Goal: Information Seeking & Learning: Learn about a topic

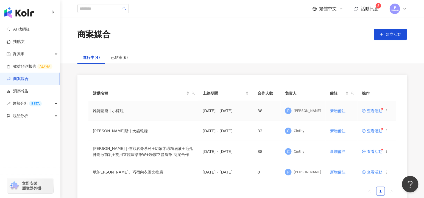
click at [248, 110] on td "2025/9/29 - 2025/9/30" at bounding box center [225, 111] width 55 height 20
click at [370, 110] on span "查看活動" at bounding box center [372, 111] width 20 height 4
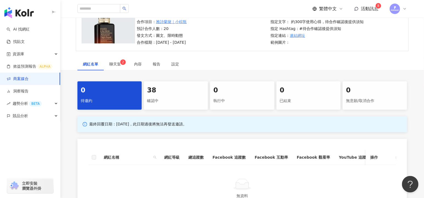
scroll to position [53, 0]
click at [176, 109] on div "0 待邀約 38 確認中 0 執行中 0 已結束 0 無意願/取消合作 最終回覆日期：2025/8/23，此日期過後將無法再發送邀請。 網紅名稱 網紅等級 總…" at bounding box center [241, 149] width 351 height 137
click at [178, 103] on div "確認中" at bounding box center [176, 100] width 58 height 9
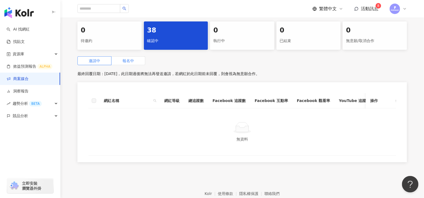
scroll to position [112, 0]
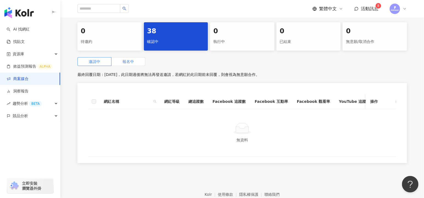
click at [127, 62] on span "報名中" at bounding box center [128, 61] width 12 height 4
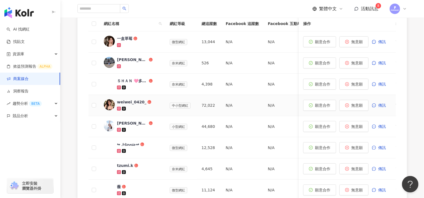
scroll to position [180, 0]
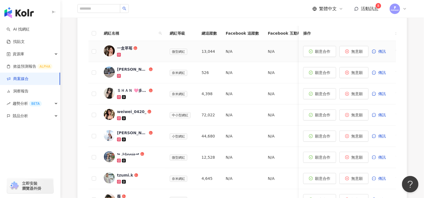
click at [123, 47] on div "一盒草莓" at bounding box center [124, 47] width 15 height 5
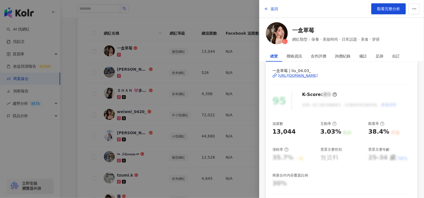
scroll to position [23, 0]
click at [304, 74] on div "https://www.instagram.com/liu_04.03_/" at bounding box center [298, 76] width 40 height 5
click at [206, 39] on div at bounding box center [212, 99] width 424 height 198
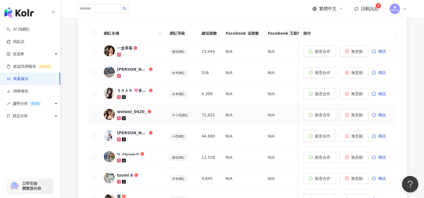
click at [107, 111] on img at bounding box center [109, 114] width 11 height 11
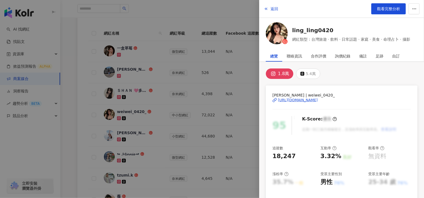
click at [318, 97] on div "https://www.instagram.com/weiwei_0420_/" at bounding box center [298, 99] width 40 height 5
drag, startPoint x: 243, startPoint y: 46, endPoint x: 233, endPoint y: 47, distance: 10.3
click at [233, 47] on div at bounding box center [212, 99] width 424 height 198
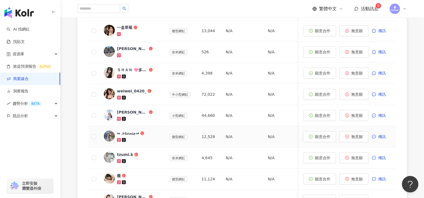
scroll to position [202, 0]
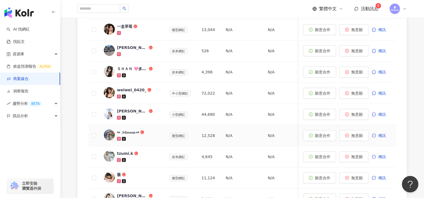
click at [131, 132] on div "↬ 𝓜𝓲𝓷𝓷𝓲𝓮 ↫" at bounding box center [128, 131] width 22 height 5
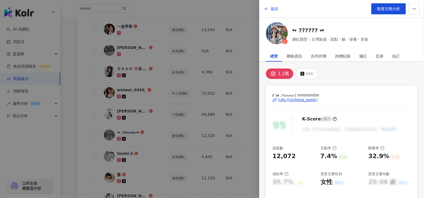
click at [318, 98] on div "https://www.instagram.com/miniminitin/" at bounding box center [298, 99] width 40 height 5
click at [159, 96] on div at bounding box center [212, 99] width 424 height 198
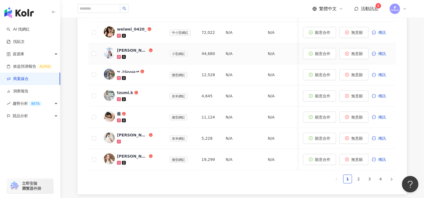
scroll to position [282, 0]
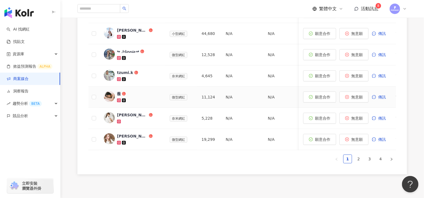
click at [110, 97] on img at bounding box center [109, 96] width 11 height 11
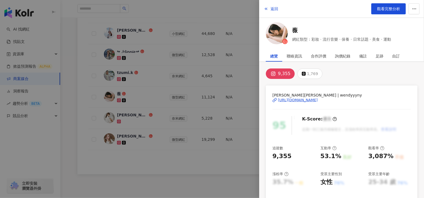
click at [301, 98] on div "https://www.instagram.com/wendyyyny/" at bounding box center [298, 99] width 40 height 5
click at [219, 52] on div at bounding box center [212, 99] width 424 height 198
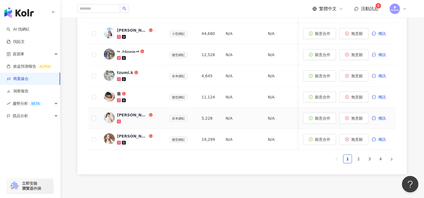
click at [109, 116] on img at bounding box center [109, 117] width 11 height 11
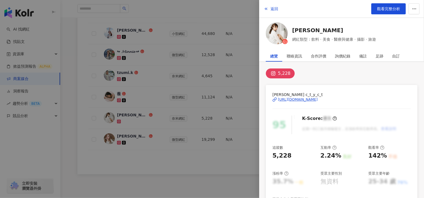
click at [305, 99] on div "https://www.instagram.com/c_t_y_c_t/" at bounding box center [298, 99] width 40 height 5
click at [182, 86] on div at bounding box center [212, 99] width 424 height 198
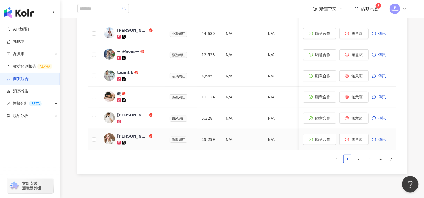
click at [141, 133] on div "沈瑾暘ChinYang S." at bounding box center [132, 135] width 31 height 5
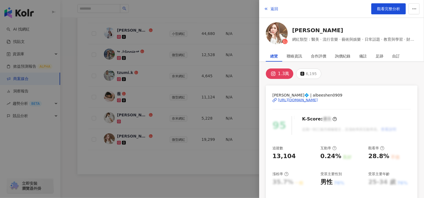
click at [318, 100] on div "https://www.instagram.com/albeeshen0909/" at bounding box center [298, 99] width 40 height 5
click at [163, 142] on div at bounding box center [212, 99] width 424 height 198
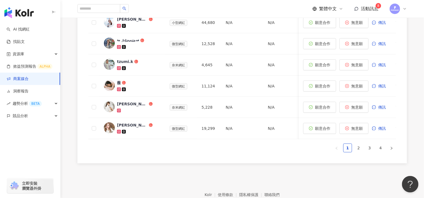
scroll to position [326, 0]
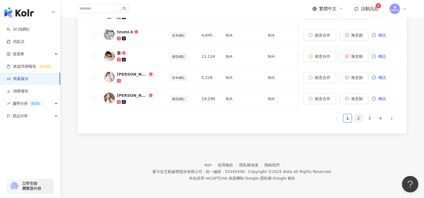
click at [355, 116] on link "2" at bounding box center [358, 118] width 8 height 8
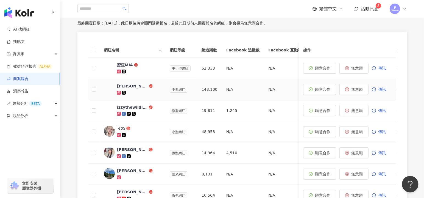
scroll to position [163, 0]
click at [113, 89] on img at bounding box center [109, 89] width 11 height 11
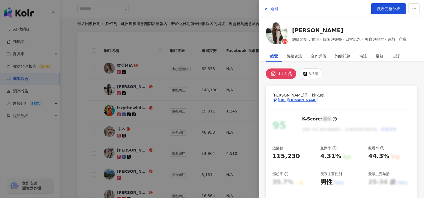
click at [301, 100] on div "https://www.instagram.com/kkkuei._/" at bounding box center [298, 99] width 40 height 5
click at [202, 128] on div at bounding box center [212, 99] width 424 height 198
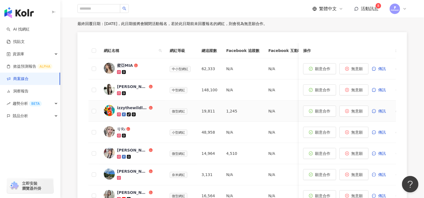
click at [108, 111] on img at bounding box center [109, 110] width 11 height 11
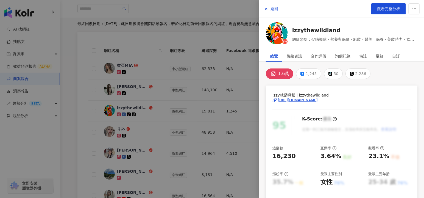
click at [310, 99] on div "https://www.instagram.com/izzythewildland/" at bounding box center [298, 99] width 40 height 5
click at [233, 87] on div at bounding box center [212, 99] width 424 height 198
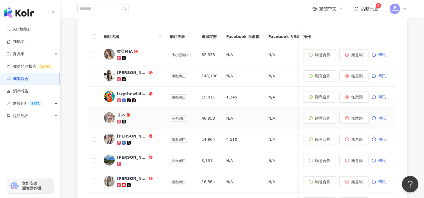
scroll to position [184, 0]
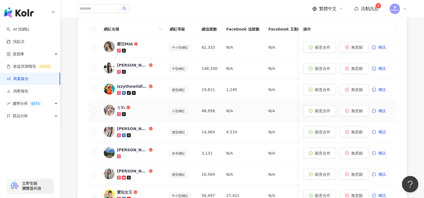
click at [111, 105] on img at bounding box center [109, 110] width 11 height 11
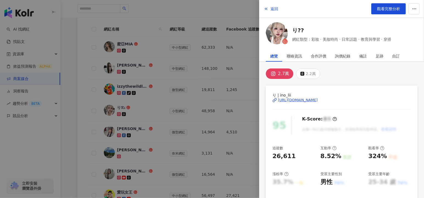
click at [300, 98] on div "https://www.instagram.com/ino_lii/" at bounding box center [298, 99] width 40 height 5
drag, startPoint x: 204, startPoint y: 84, endPoint x: 203, endPoint y: 90, distance: 5.8
click at [204, 84] on div at bounding box center [212, 99] width 424 height 198
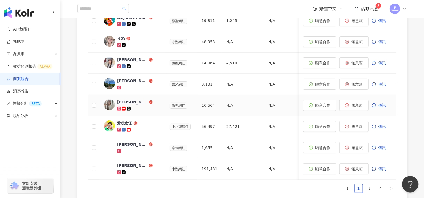
scroll to position [253, 0]
click at [108, 85] on img at bounding box center [109, 83] width 11 height 11
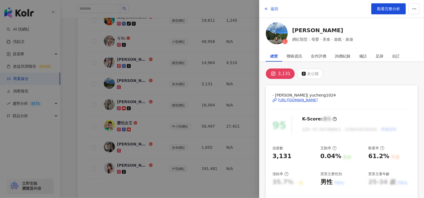
click at [181, 95] on div at bounding box center [212, 99] width 424 height 198
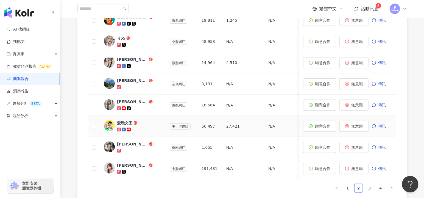
click at [112, 120] on img at bounding box center [109, 125] width 11 height 11
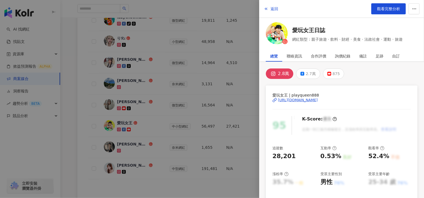
click at [210, 100] on div at bounding box center [212, 99] width 424 height 198
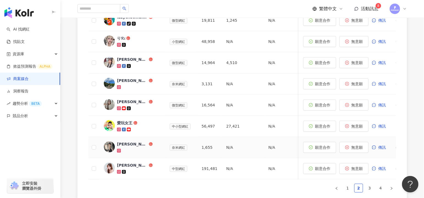
click at [113, 141] on img at bounding box center [109, 146] width 11 height 11
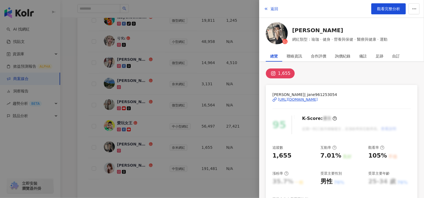
click at [315, 98] on div "https://www.instagram.com/jane961253054/" at bounding box center [298, 99] width 40 height 5
click at [157, 104] on div at bounding box center [212, 99] width 424 height 198
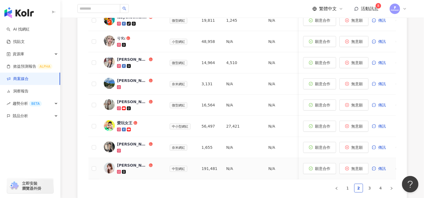
click at [124, 165] on div "陳琪茵🐼" at bounding box center [132, 164] width 31 height 5
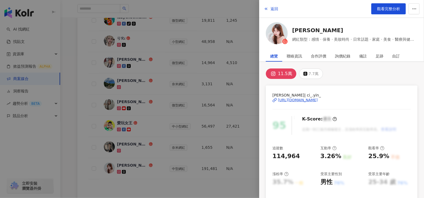
click at [296, 98] on div "https://www.instagram.com/ci_.yin_/" at bounding box center [298, 99] width 40 height 5
click at [208, 68] on div at bounding box center [212, 99] width 424 height 198
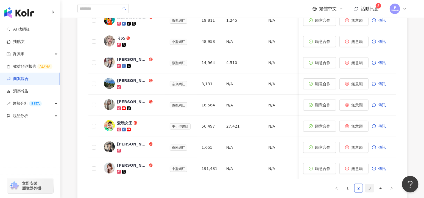
click at [369, 191] on link "3" at bounding box center [369, 188] width 8 height 8
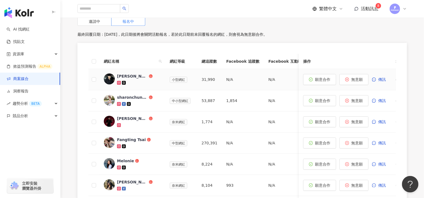
scroll to position [141, 0]
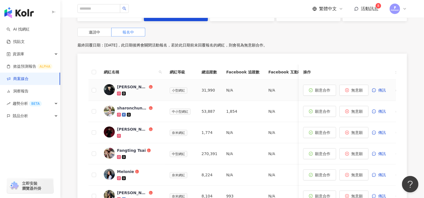
click at [116, 84] on link "裕翔" at bounding box center [132, 90] width 57 height 12
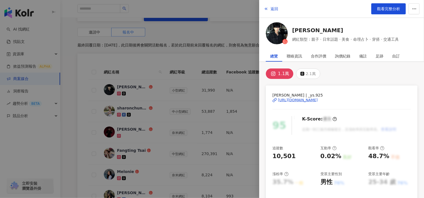
click at [223, 94] on div at bounding box center [212, 99] width 424 height 198
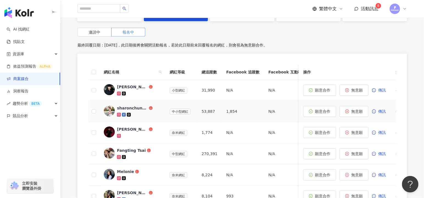
click at [109, 109] on img at bounding box center [109, 110] width 11 height 11
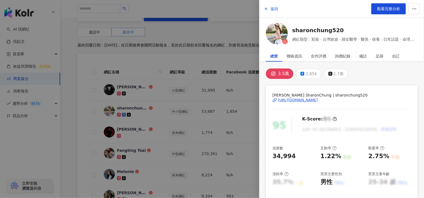
click at [318, 98] on div "https://www.instagram.com/sharonchung520/" at bounding box center [298, 99] width 40 height 5
click at [234, 117] on div at bounding box center [212, 99] width 424 height 198
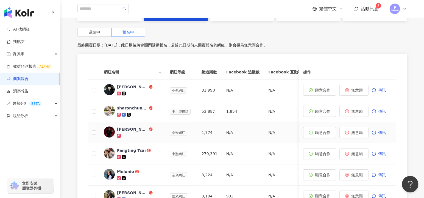
click at [111, 130] on img at bounding box center [109, 131] width 11 height 11
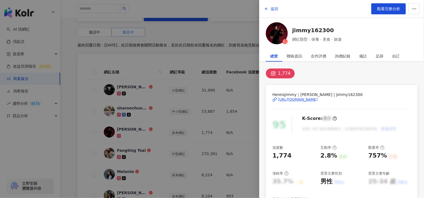
click at [169, 99] on div at bounding box center [212, 99] width 424 height 198
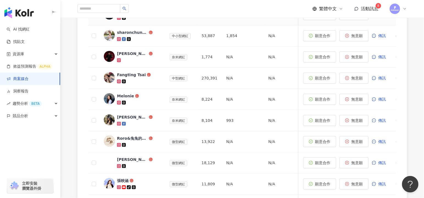
scroll to position [217, 0]
click at [113, 79] on img at bounding box center [109, 76] width 11 height 11
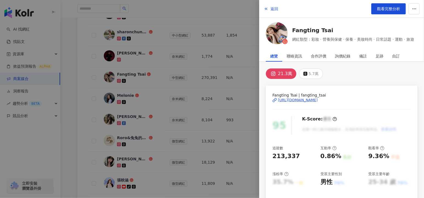
click at [318, 101] on div "https://www.instagram.com/fangting_tsai/" at bounding box center [298, 99] width 40 height 5
click at [218, 102] on div at bounding box center [212, 99] width 424 height 198
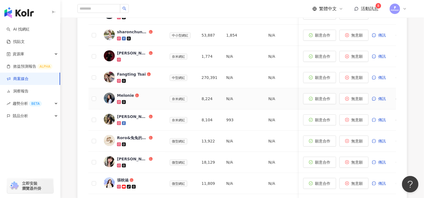
click at [107, 97] on img at bounding box center [109, 98] width 11 height 11
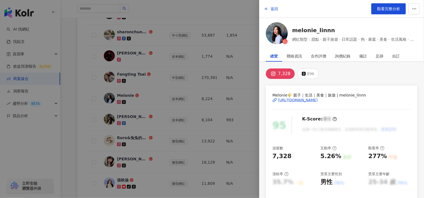
click at [304, 100] on div "https://www.instagram.com/melonie_linnn/" at bounding box center [298, 99] width 40 height 5
click at [187, 107] on div at bounding box center [212, 99] width 424 height 198
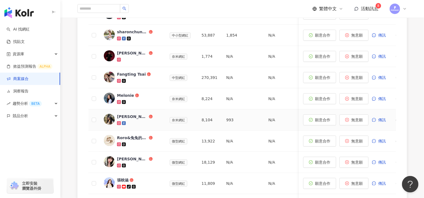
click at [106, 119] on img at bounding box center [109, 119] width 11 height 11
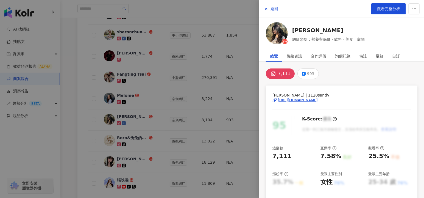
click at [308, 101] on div "https://www.instagram.com/1120sandy/" at bounding box center [298, 99] width 40 height 5
click at [130, 99] on div at bounding box center [212, 99] width 424 height 198
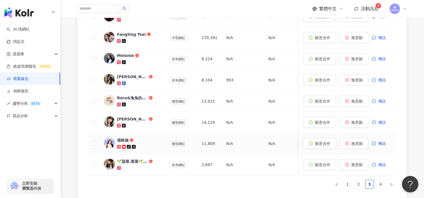
scroll to position [255, 0]
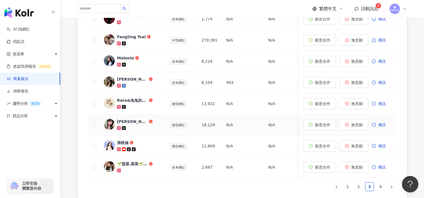
click at [108, 124] on img at bounding box center [109, 124] width 11 height 11
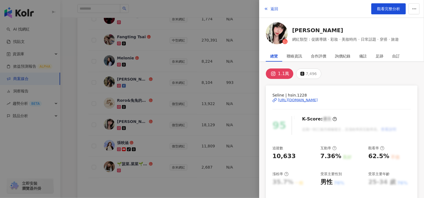
click at [301, 100] on div "https://www.instagram.com/hsin.1228/" at bounding box center [298, 99] width 40 height 5
click at [200, 128] on div at bounding box center [212, 99] width 424 height 198
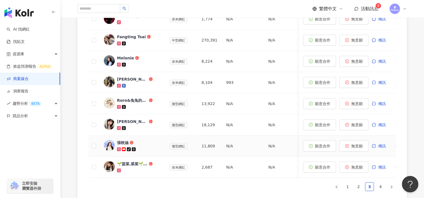
click at [112, 141] on img at bounding box center [109, 145] width 11 height 11
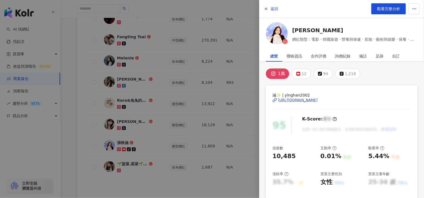
click at [301, 100] on div "https://www.instagram.com/yinghan2002/" at bounding box center [298, 99] width 40 height 5
click at [155, 140] on div at bounding box center [212, 99] width 424 height 198
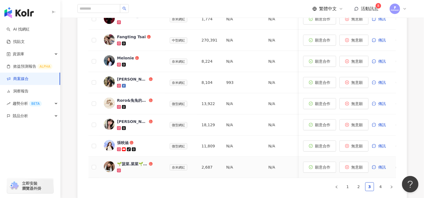
click at [112, 165] on img at bounding box center [109, 166] width 11 height 11
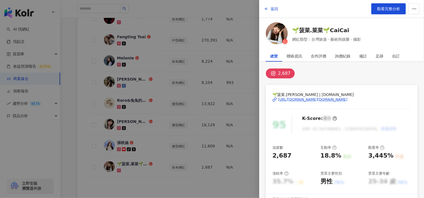
click at [307, 97] on div "https://www.instagram.com/imred.red/" at bounding box center [312, 99] width 69 height 5
click at [141, 58] on div at bounding box center [212, 99] width 424 height 198
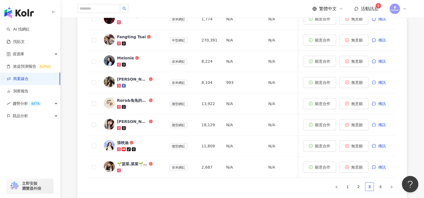
click at [368, 188] on link "3" at bounding box center [369, 186] width 8 height 8
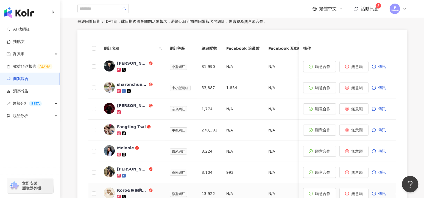
scroll to position [326, 0]
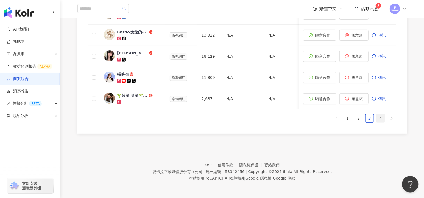
click at [383, 118] on link "4" at bounding box center [380, 118] width 8 height 8
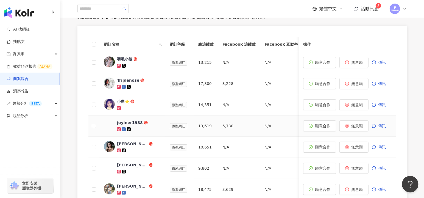
scroll to position [168, 0]
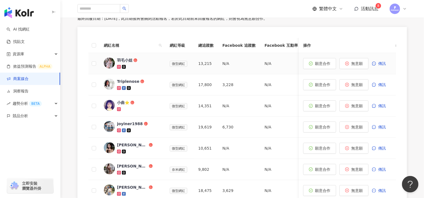
click at [111, 61] on img at bounding box center [109, 62] width 11 height 11
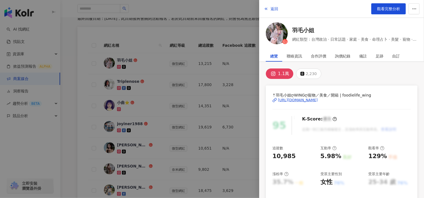
click at [293, 99] on div "https://www.instagram.com/foodielife_wing/" at bounding box center [298, 99] width 40 height 5
click at [159, 126] on div at bounding box center [212, 99] width 424 height 198
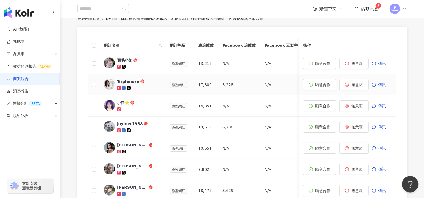
click at [111, 83] on img at bounding box center [109, 84] width 11 height 11
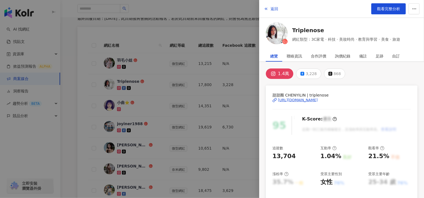
click at [299, 99] on div "https://www.instagram.com/triplenose/" at bounding box center [298, 99] width 40 height 5
click at [190, 114] on div at bounding box center [212, 99] width 424 height 198
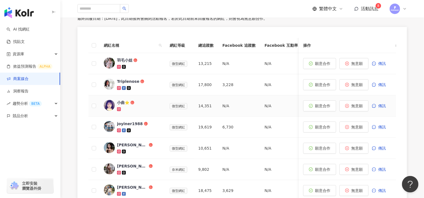
click at [111, 105] on img at bounding box center [109, 105] width 11 height 11
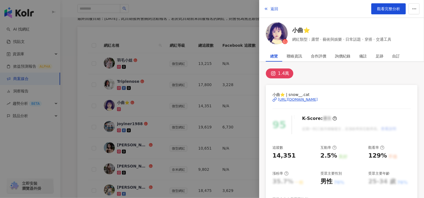
click at [307, 98] on div "https://www.instagram.com/snow__.cat/" at bounding box center [298, 99] width 40 height 5
click at [213, 98] on div at bounding box center [212, 99] width 424 height 198
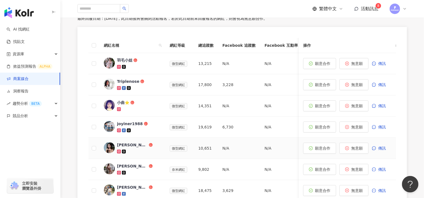
click at [110, 145] on img at bounding box center [109, 147] width 11 height 11
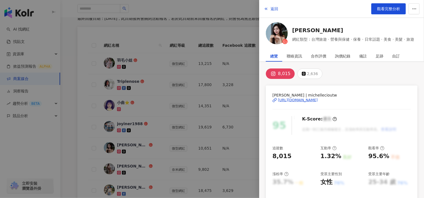
click at [318, 99] on div "https://www.instagram.com/michellecioutw/" at bounding box center [298, 99] width 40 height 5
click at [168, 136] on div at bounding box center [212, 99] width 424 height 198
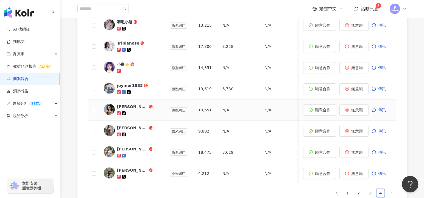
scroll to position [211, 0]
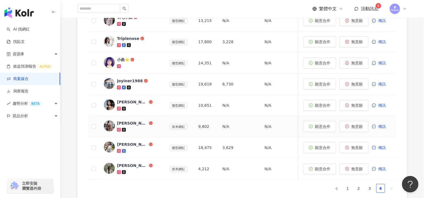
click at [112, 129] on img at bounding box center [109, 125] width 11 height 11
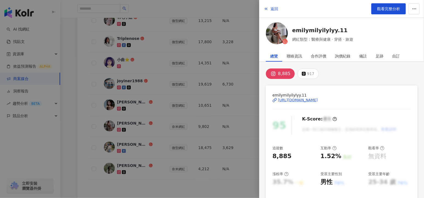
click at [312, 99] on div "https://www.instagram.com/emilymilyilylyy.11/" at bounding box center [298, 99] width 40 height 5
click at [172, 129] on div at bounding box center [212, 99] width 424 height 198
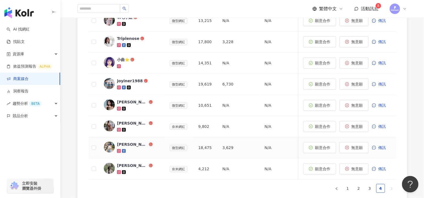
click at [108, 146] on img at bounding box center [109, 146] width 11 height 11
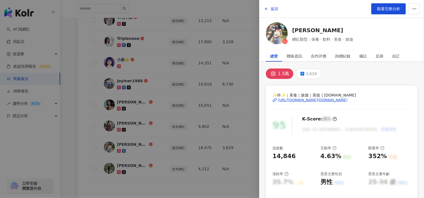
click at [311, 100] on div "https://www.instagram.com/1995.tw/" at bounding box center [312, 99] width 69 height 5
click at [139, 152] on div at bounding box center [212, 99] width 424 height 198
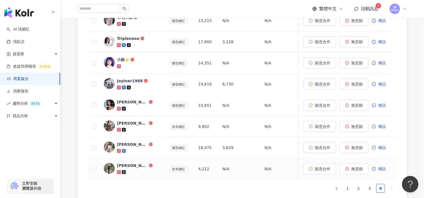
click at [113, 166] on img at bounding box center [109, 168] width 11 height 11
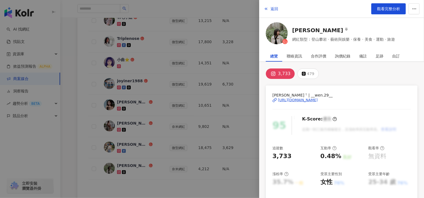
click at [316, 102] on div "Silvia ᵕ̈ | __wen.29__ https://www.instagram.com/__wen.29__/" at bounding box center [341, 104] width 138 height 24
click at [318, 99] on div "https://www.instagram.com/__wen.29__/" at bounding box center [298, 99] width 40 height 5
click at [145, 90] on div at bounding box center [212, 99] width 424 height 198
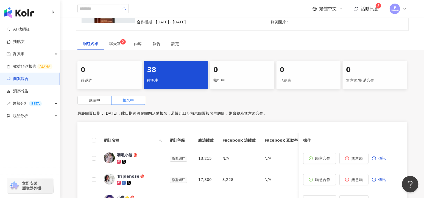
scroll to position [0, 0]
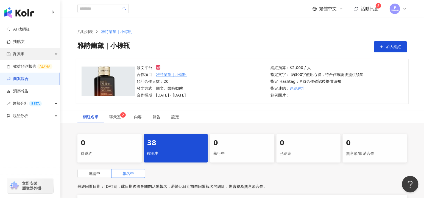
click at [42, 56] on div "資源庫" at bounding box center [30, 54] width 60 height 12
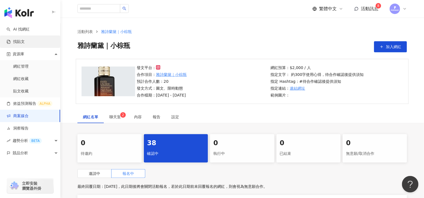
click at [25, 40] on link "找貼文" at bounding box center [16, 41] width 18 height 5
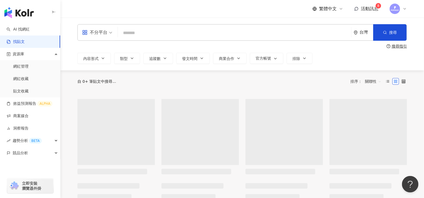
click at [165, 31] on input "search" at bounding box center [234, 33] width 229 height 12
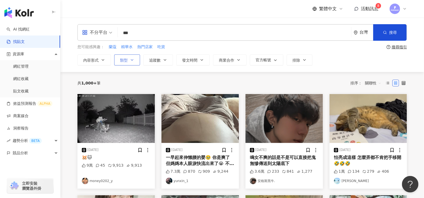
type input "***"
click at [135, 60] on button "類型" at bounding box center [127, 59] width 26 height 11
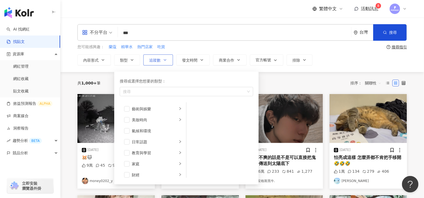
click at [156, 59] on span "追蹤數" at bounding box center [155, 60] width 12 height 4
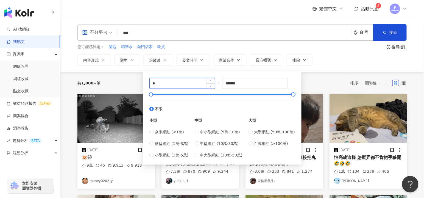
click at [181, 82] on input "*" at bounding box center [182, 83] width 65 height 10
type input "*"
type input "****"
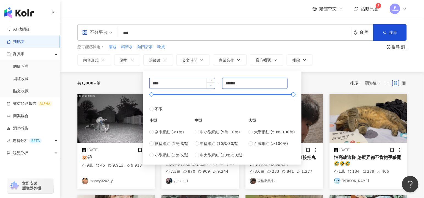
drag, startPoint x: 249, startPoint y: 81, endPoint x: 213, endPoint y: 84, distance: 36.4
click at [213, 84] on div "**** - ******* 不限 小型 奈米網紅 (<1萬) 微型網紅 (1萬-3萬) 小型網紅 (3萬-5萬) 中型 中小型網紅 (5萬-10萬) 中型網…" at bounding box center [222, 118] width 146 height 80
type input "*"
type input "*****"
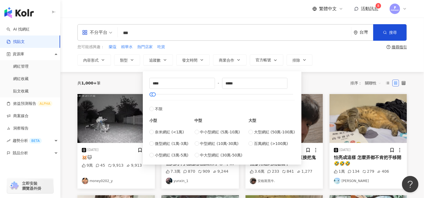
click at [351, 69] on div "不分平台 *** 台灣 搜尋 您可能感興趣： 蘭蔻 精華水 熱門店家 吃貨 搜尋指引 內容形式 類型 追蹤數 發文時間 商業合作 官方帳號 排除 **** -…" at bounding box center [242, 45] width 364 height 54
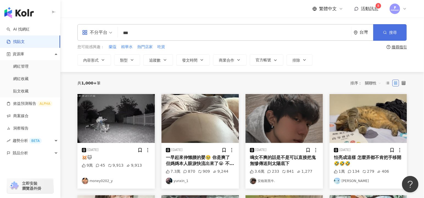
click at [388, 32] on button "搜尋" at bounding box center [389, 32] width 33 height 16
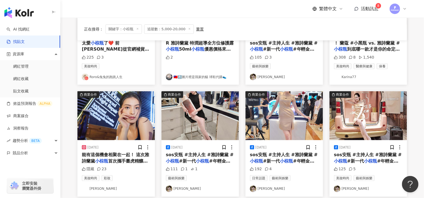
scroll to position [231, 0]
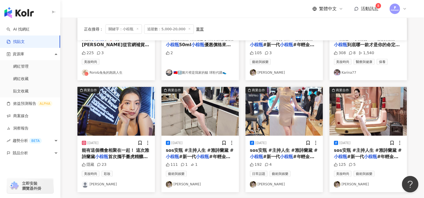
click at [103, 155] on mark "小棕瓶" at bounding box center [101, 156] width 13 height 5
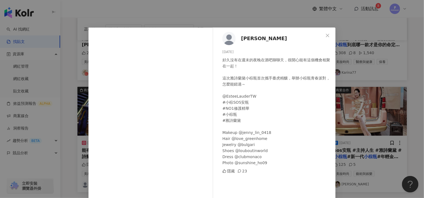
click at [370, 89] on div "Arielle Grimm 2023/10/7 好久沒有在週末的夜晚在酒吧聊聊天，很開心能有這個機會相聚在一起！ 這次雅詩蘭黛小棕瓶首次攜手臺虎精釀，舉辦小棕…" at bounding box center [212, 99] width 424 height 198
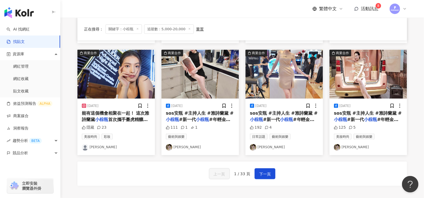
scroll to position [268, 0]
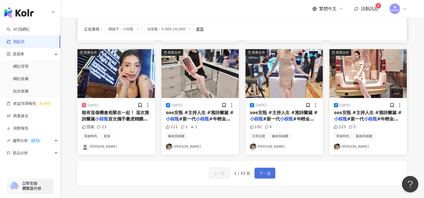
click at [261, 172] on span "下一頁" at bounding box center [265, 173] width 12 height 7
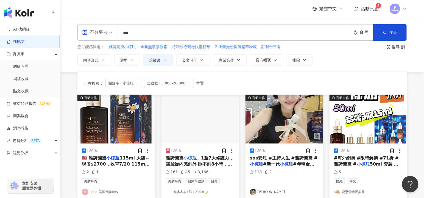
scroll to position [329, 0]
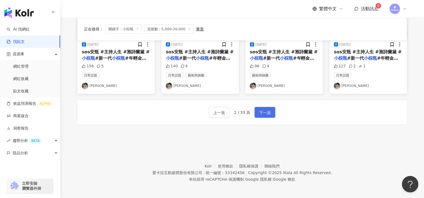
click at [272, 108] on button "下一頁" at bounding box center [265, 112] width 21 height 11
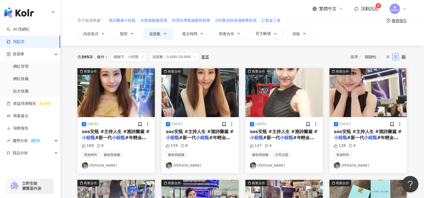
scroll to position [4, 0]
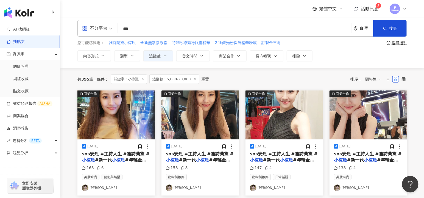
click at [373, 78] on span "關聯性" at bounding box center [373, 79] width 16 height 9
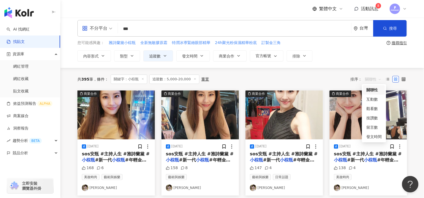
click at [373, 78] on span "關聯性" at bounding box center [373, 79] width 16 height 9
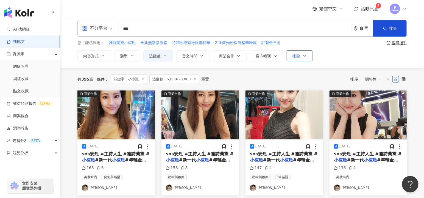
click at [302, 54] on icon "button" at bounding box center [304, 56] width 4 height 4
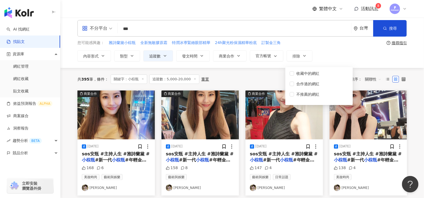
click at [268, 72] on div "共 395 筆 條件 ： 關鍵字：小棕瓶 追蹤數：5,000-20,000 重置 排序： 關聯性" at bounding box center [241, 79] width 329 height 23
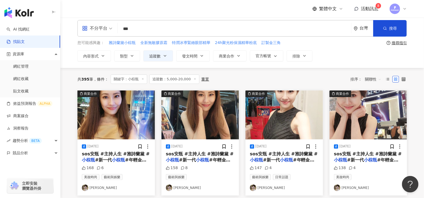
scroll to position [0, 0]
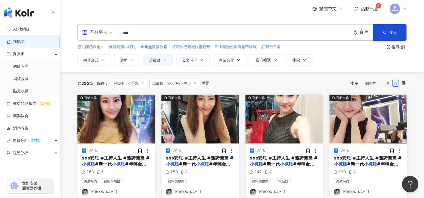
click at [171, 190] on img at bounding box center [169, 191] width 7 height 7
click at [173, 34] on input "***" at bounding box center [234, 33] width 229 height 12
type input "*"
type input "**"
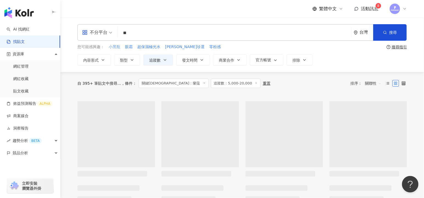
click at [107, 33] on span "不分平台" at bounding box center [97, 32] width 30 height 9
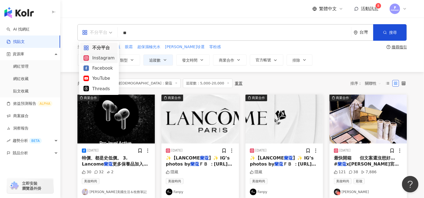
click at [105, 55] on div "Instagram" at bounding box center [98, 57] width 31 height 7
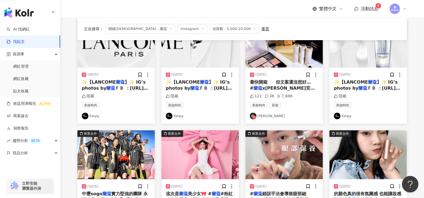
scroll to position [172, 0]
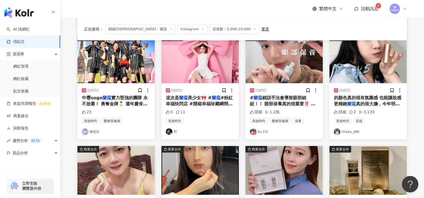
click at [253, 129] on img at bounding box center [253, 131] width 7 height 7
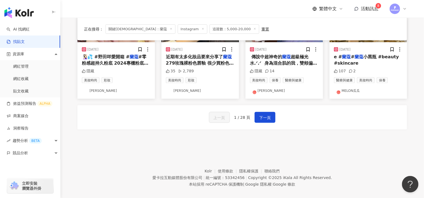
scroll to position [329, 0]
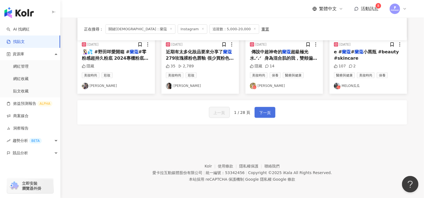
click at [260, 112] on span "下一頁" at bounding box center [265, 112] width 12 height 7
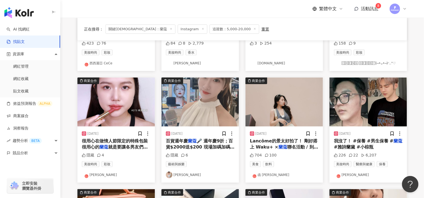
scroll to position [133, 0]
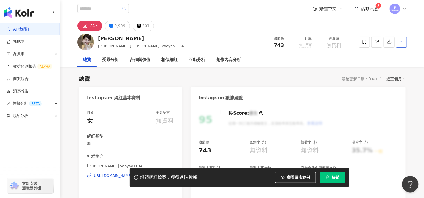
click at [398, 39] on button "button" at bounding box center [401, 42] width 11 height 11
click at [341, 56] on div "總覽 受眾分析 合作與價值 相似網紅 互動分析 創作內容分析" at bounding box center [241, 60] width 329 height 14
